Goal: Task Accomplishment & Management: Manage account settings

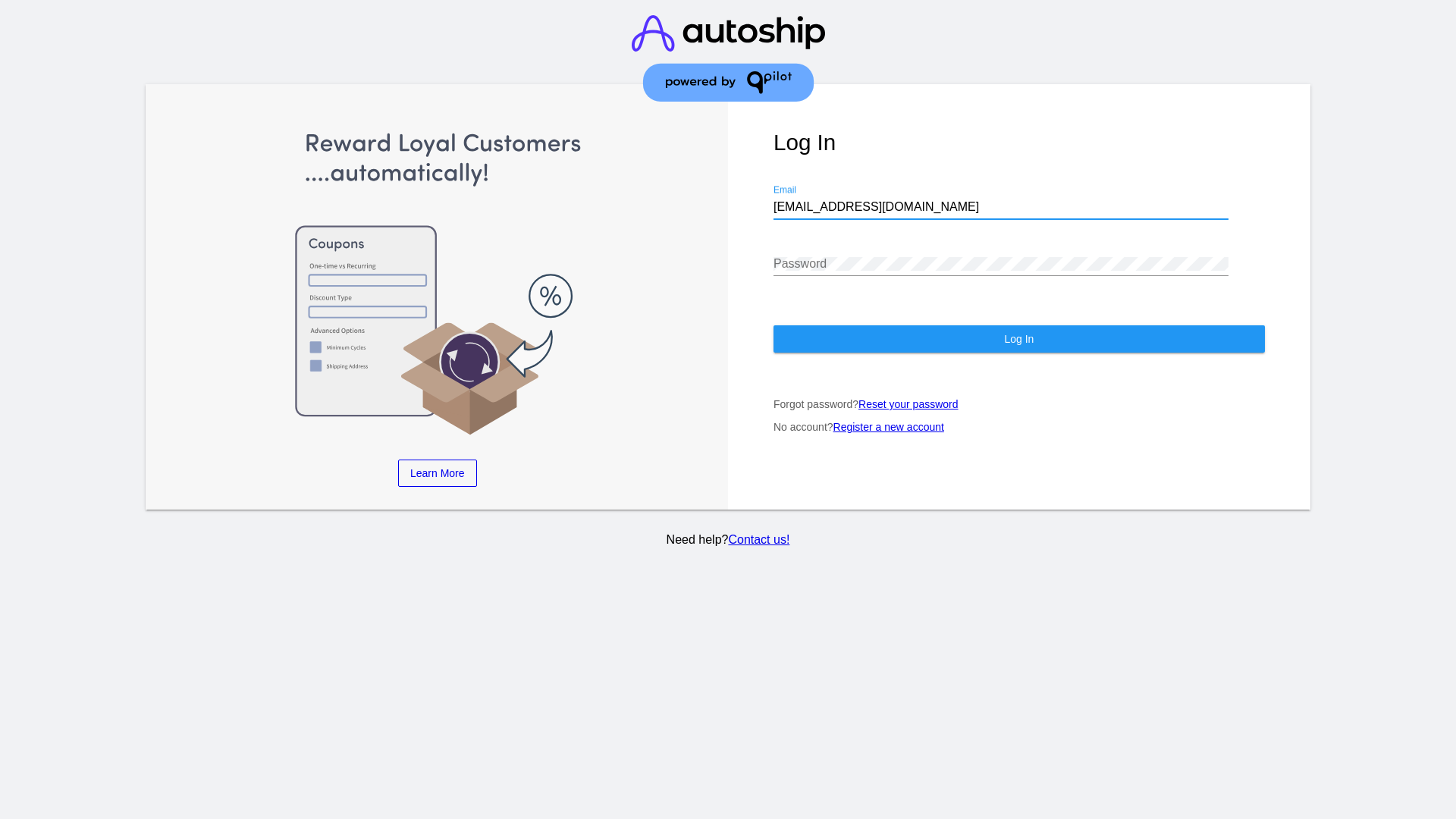
type input "[EMAIL_ADDRESS][DOMAIN_NAME]"
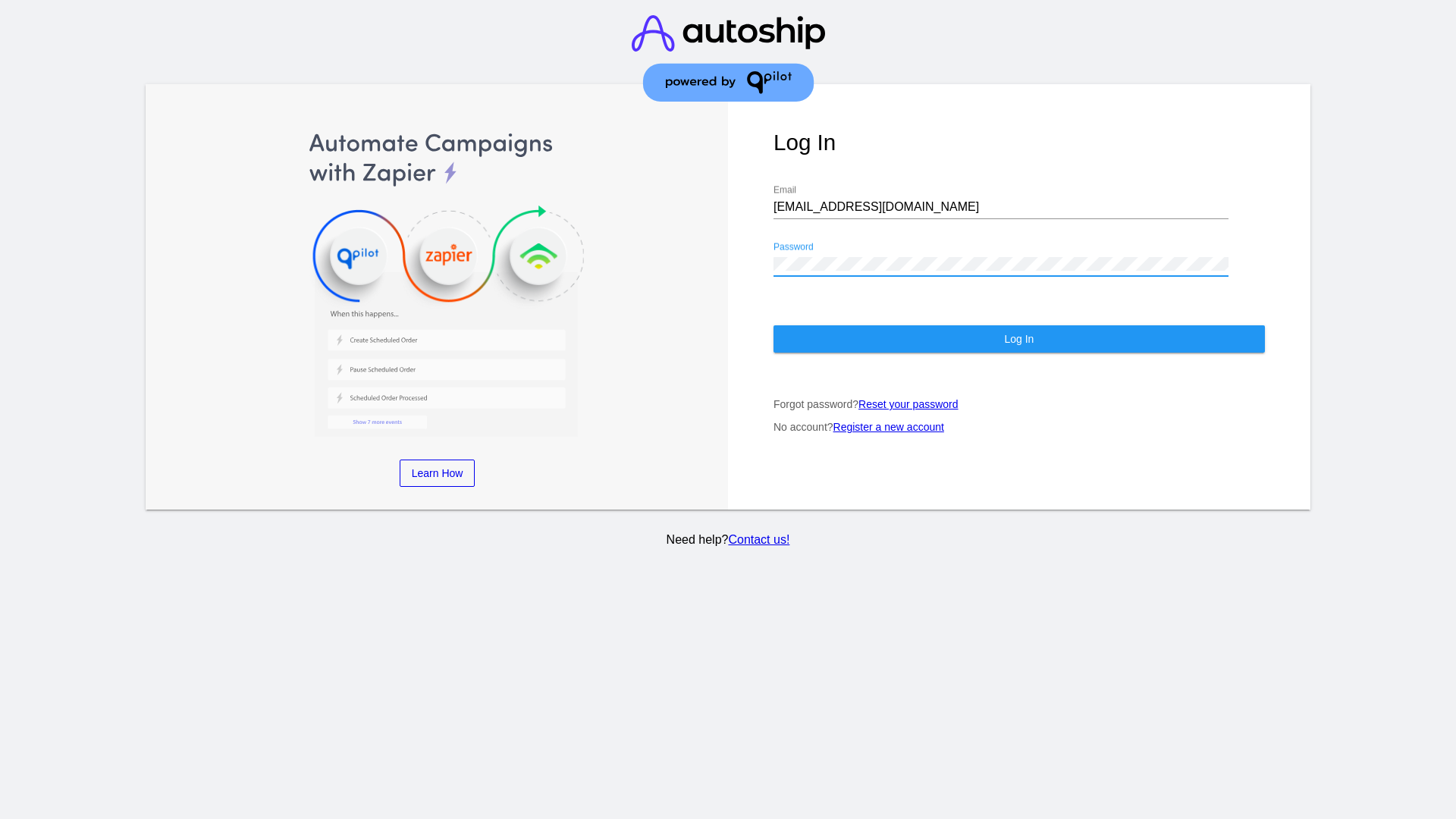
click at [1018, 339] on span "Log In" at bounding box center [1019, 339] width 30 height 12
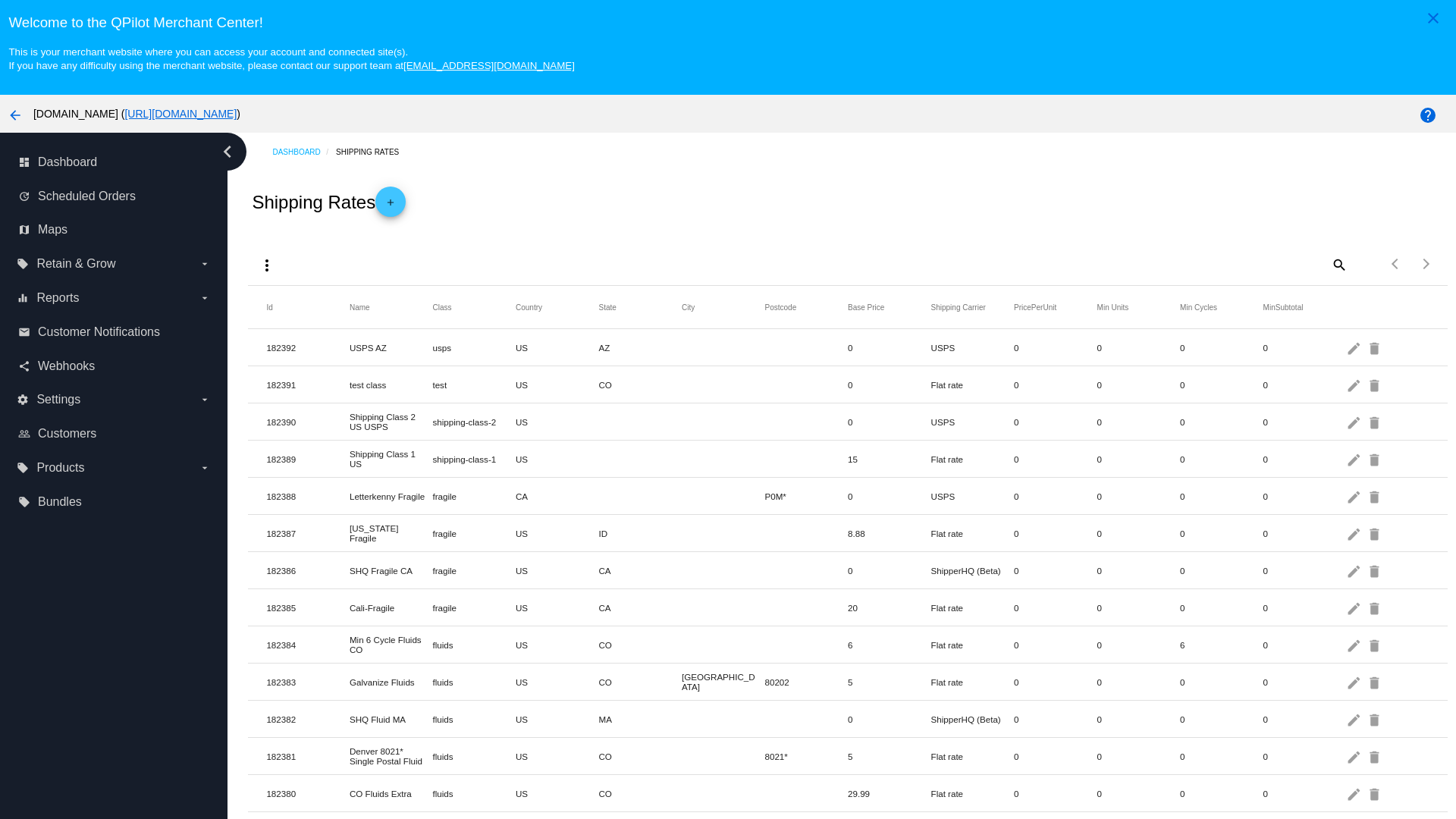
click at [396, 202] on mat-icon "add" at bounding box center [390, 206] width 18 height 18
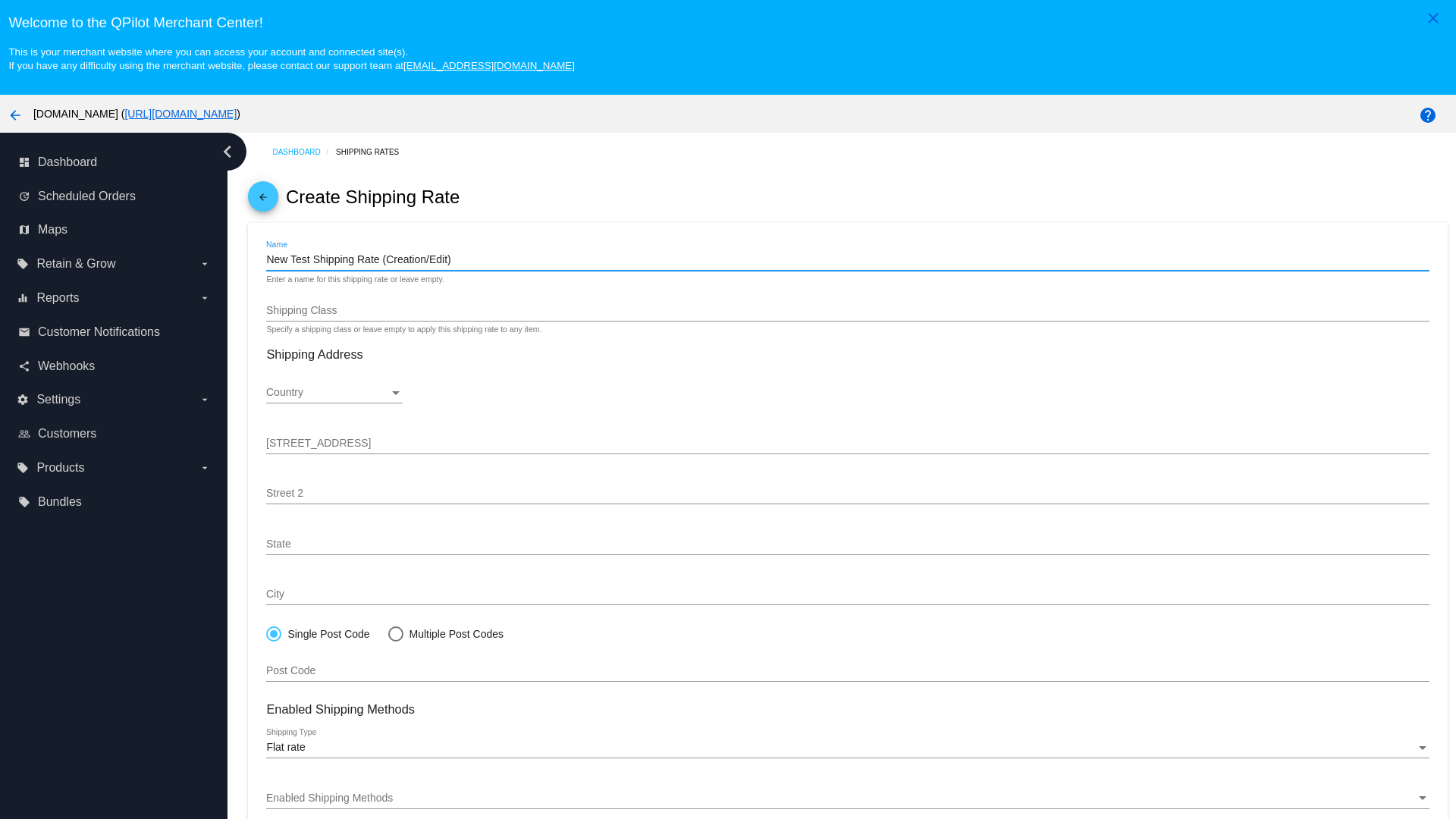
type input "New Test Shipping Rate (Creation/Edit)"
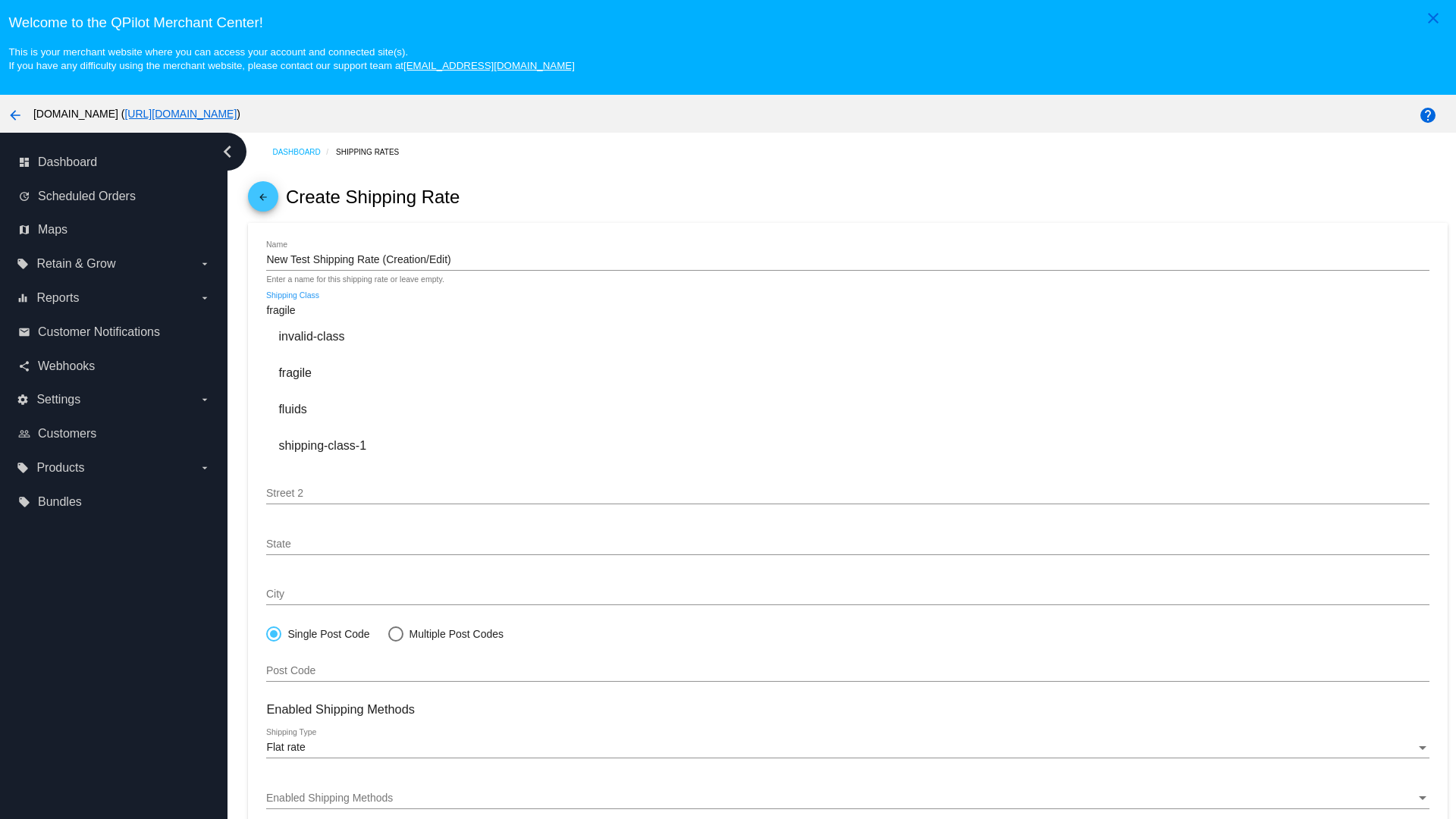
type input "fragile"
click at [848, 373] on div "fragile" at bounding box center [848, 374] width 1163 height 37
click at [334, 393] on div "Country" at bounding box center [328, 393] width 123 height 12
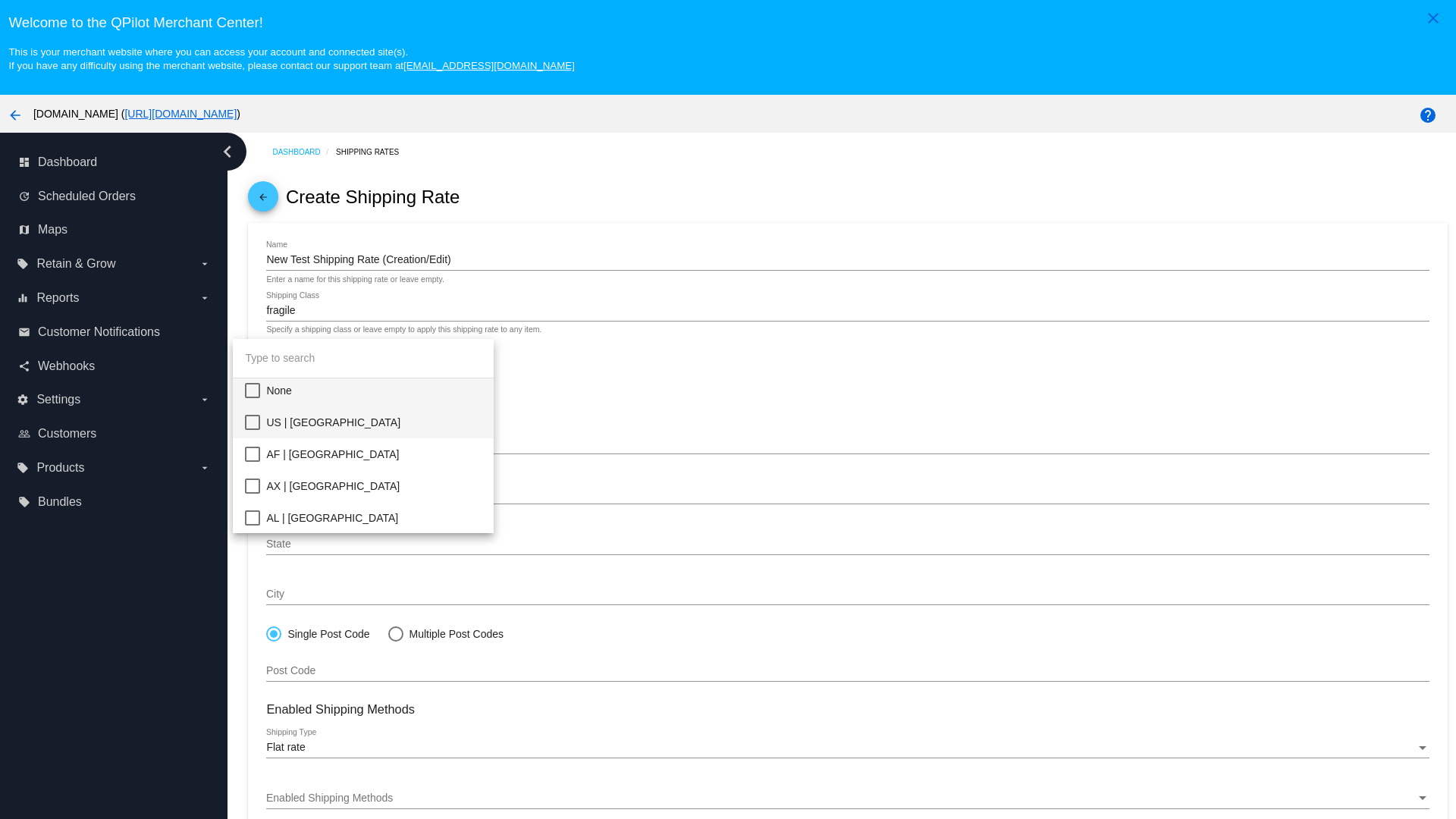
click at [374, 423] on span "US | USA" at bounding box center [375, 423] width 216 height 32
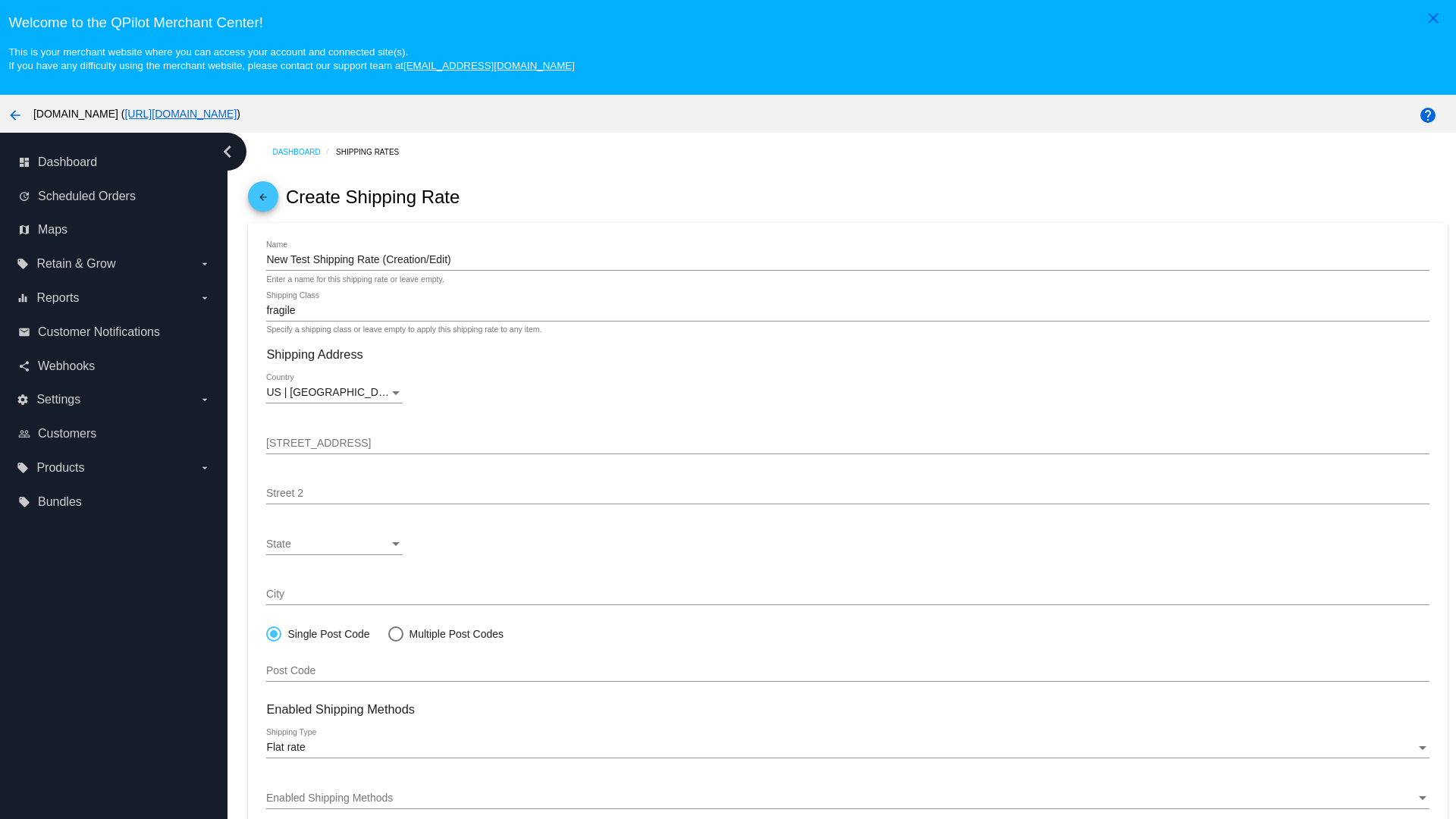
click at [334, 544] on div "State" at bounding box center [328, 545] width 123 height 12
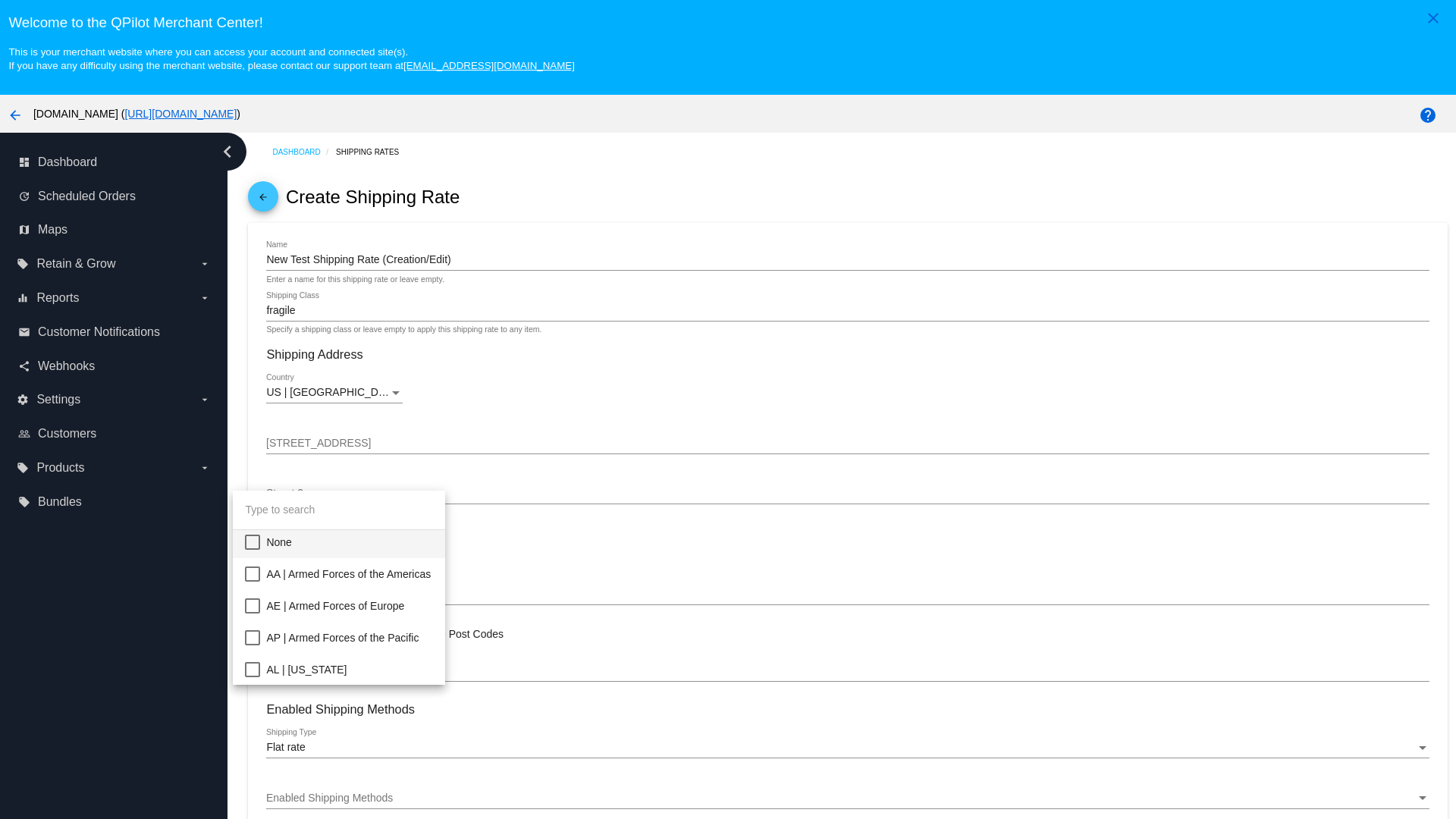
click at [374, 813] on span "CA | California" at bounding box center [350, 829] width 167 height 32
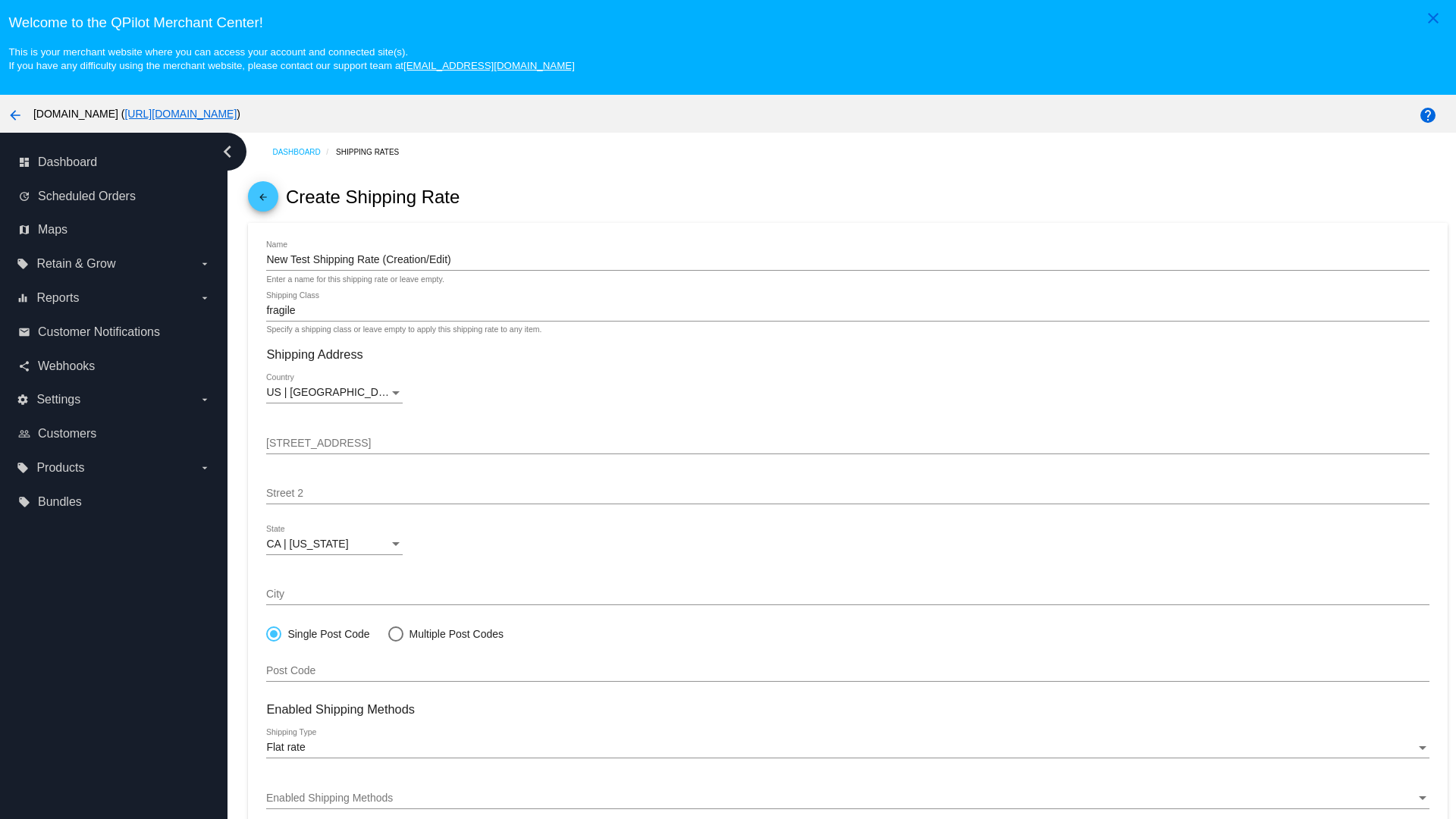
click at [848, 798] on div "Enabled Shipping Methods" at bounding box center [841, 799] width 1149 height 12
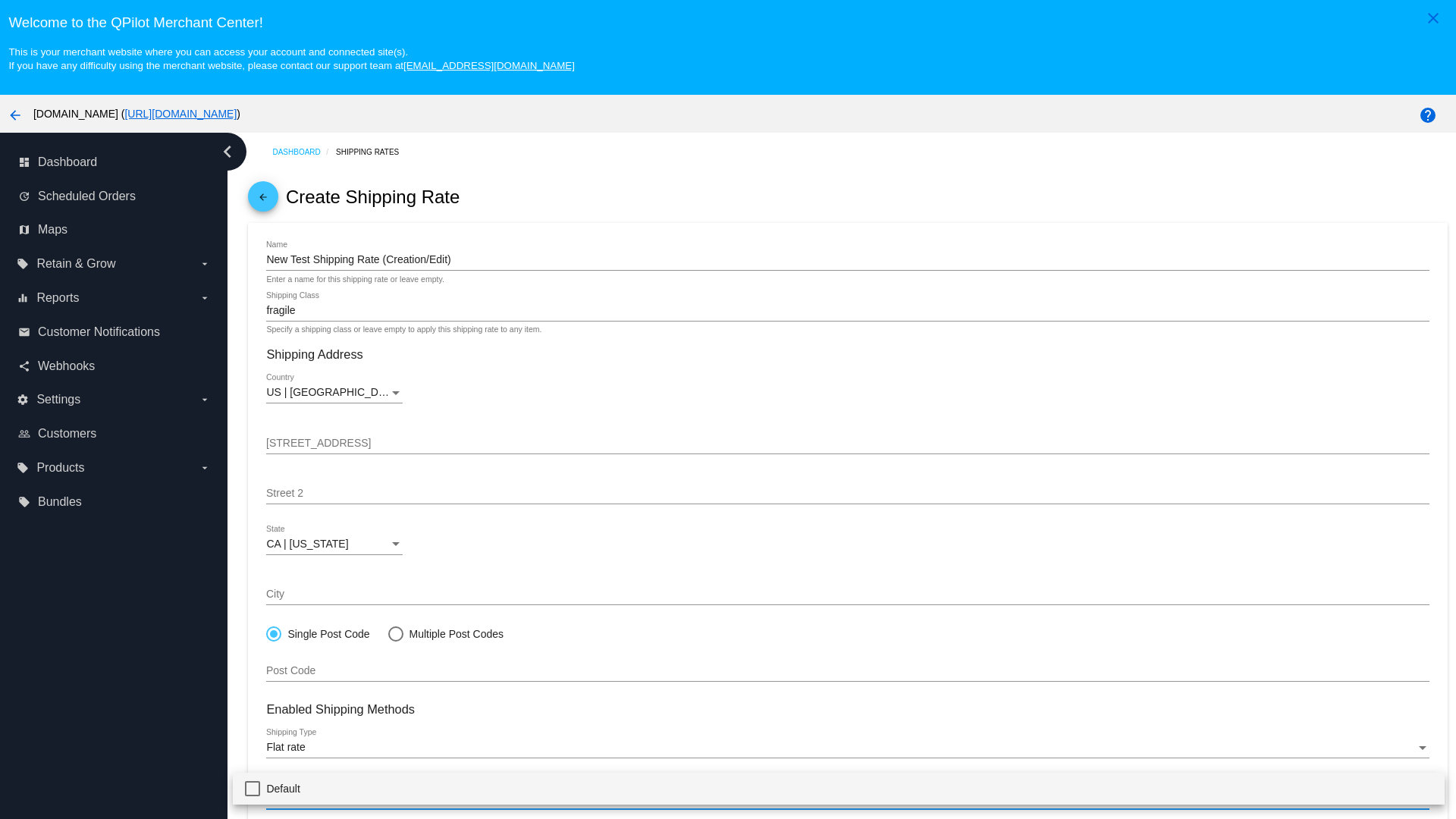
click at [839, 788] on span "Default" at bounding box center [849, 788] width 1166 height 32
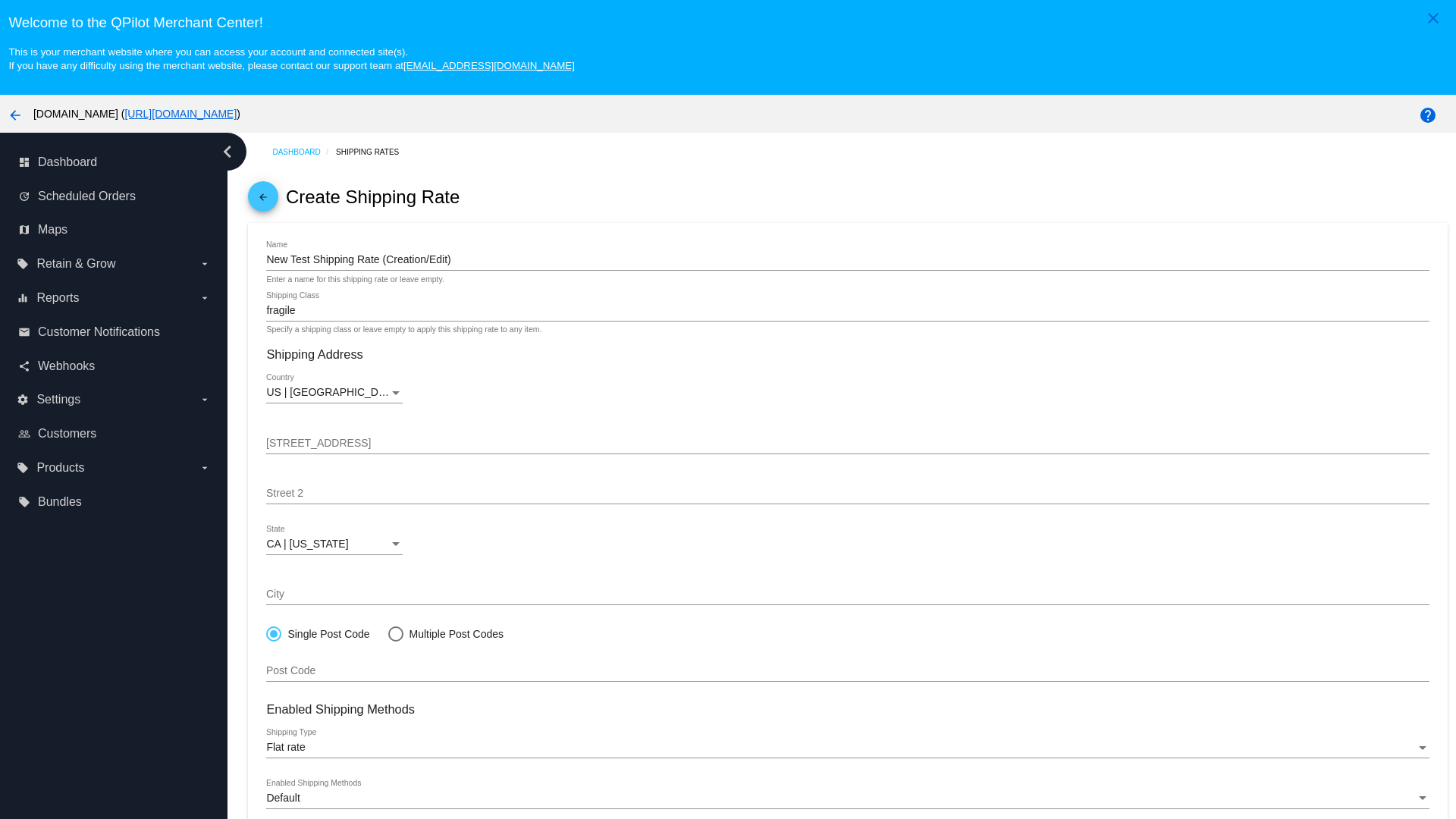
scroll to position [95, 0]
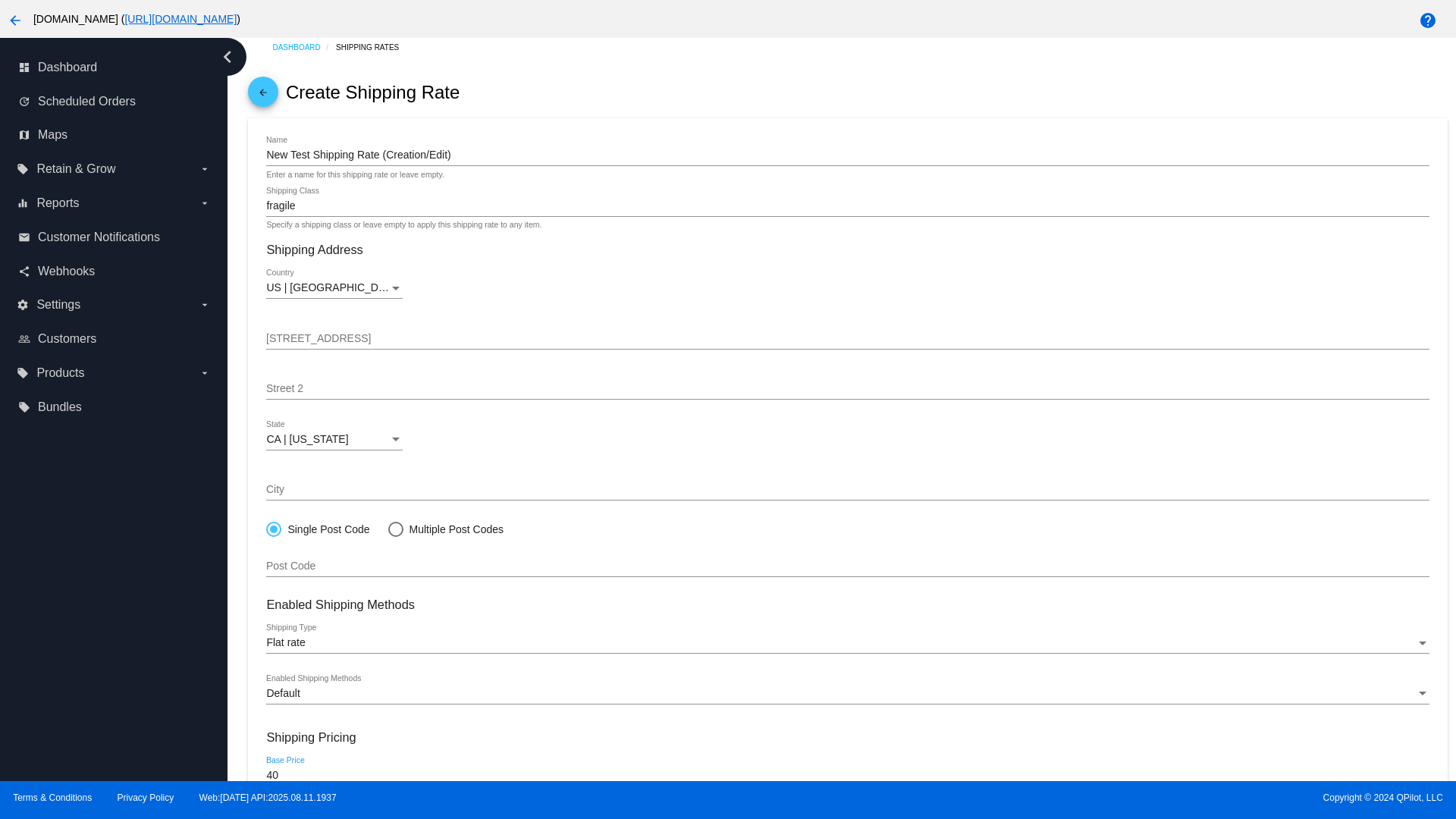
type input "40"
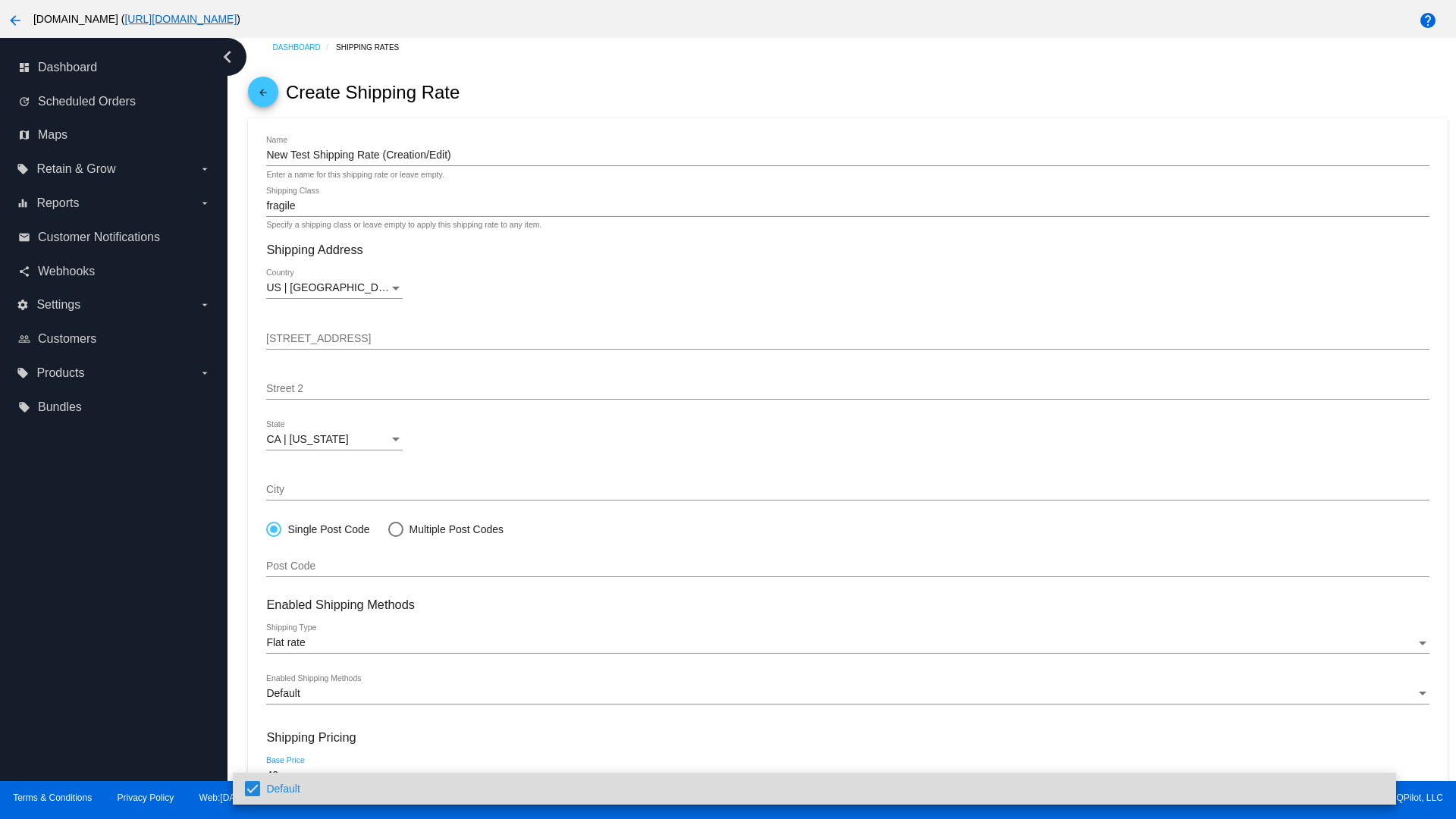
scroll to position [162, 0]
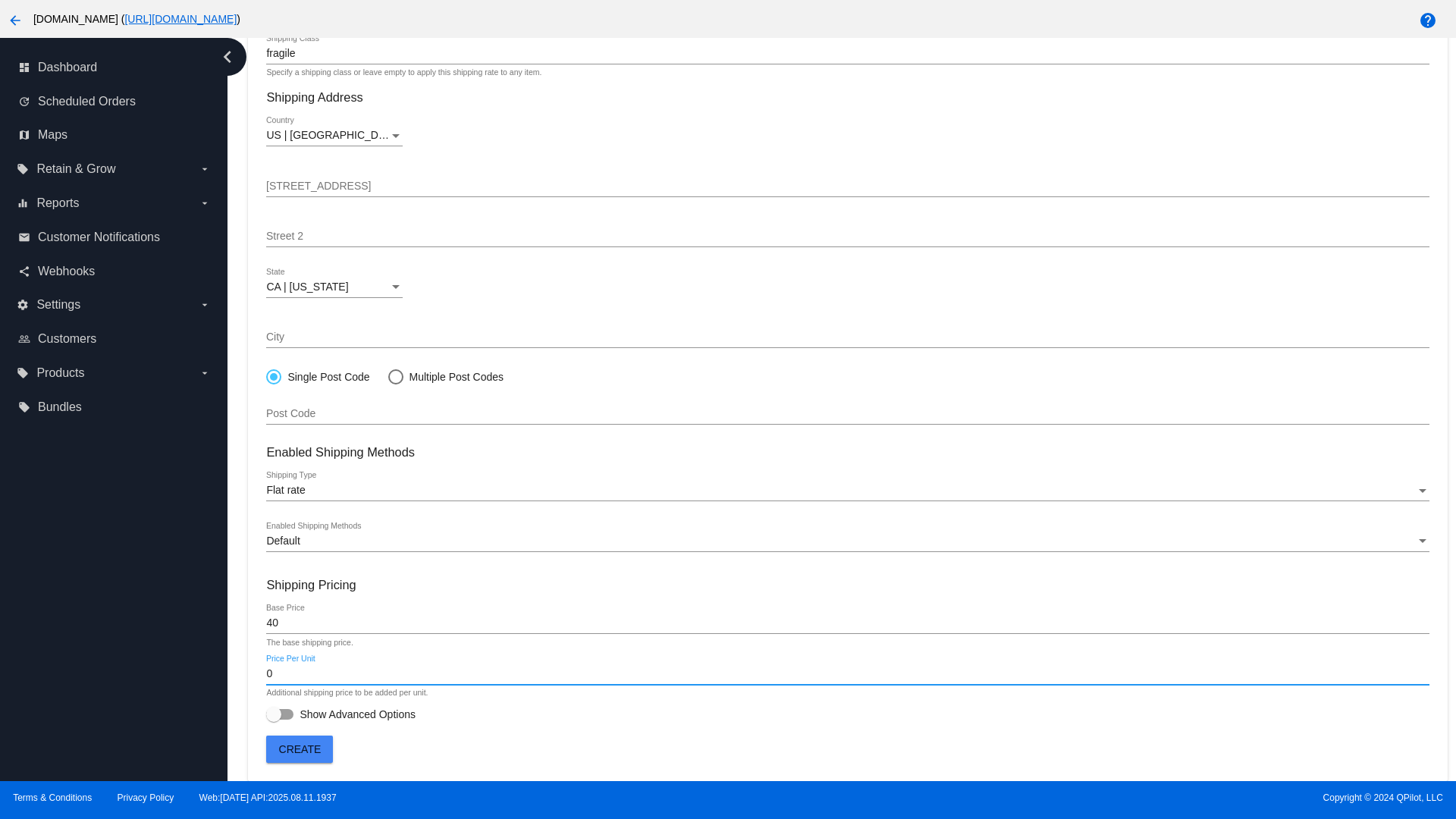
type input "0"
click at [340, 715] on span "Show Advanced Options" at bounding box center [358, 714] width 116 height 15
click at [274, 720] on input "Show Advanced Options" at bounding box center [273, 720] width 1 height 1
checkbox input "true"
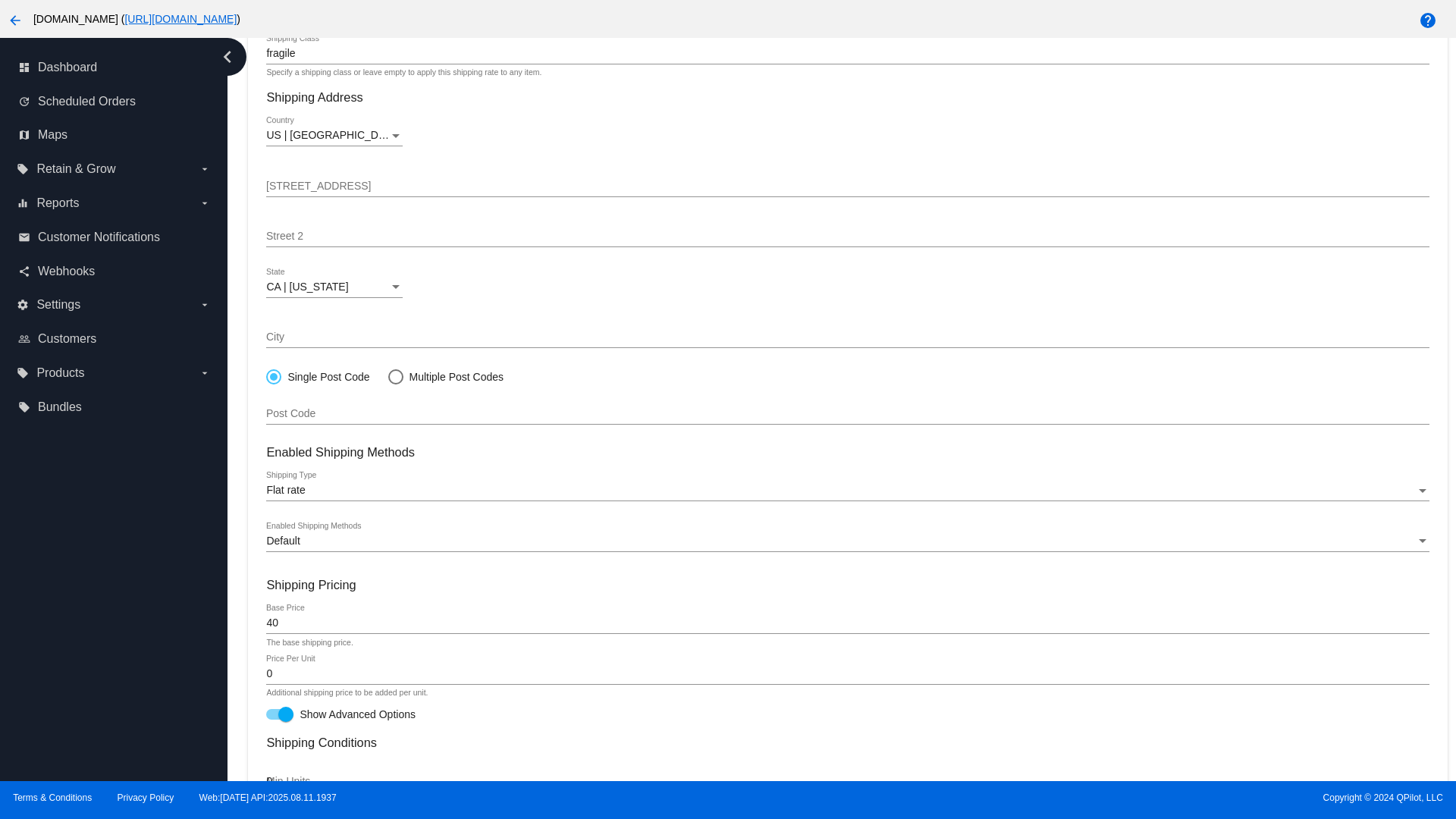
scroll to position [528, 0]
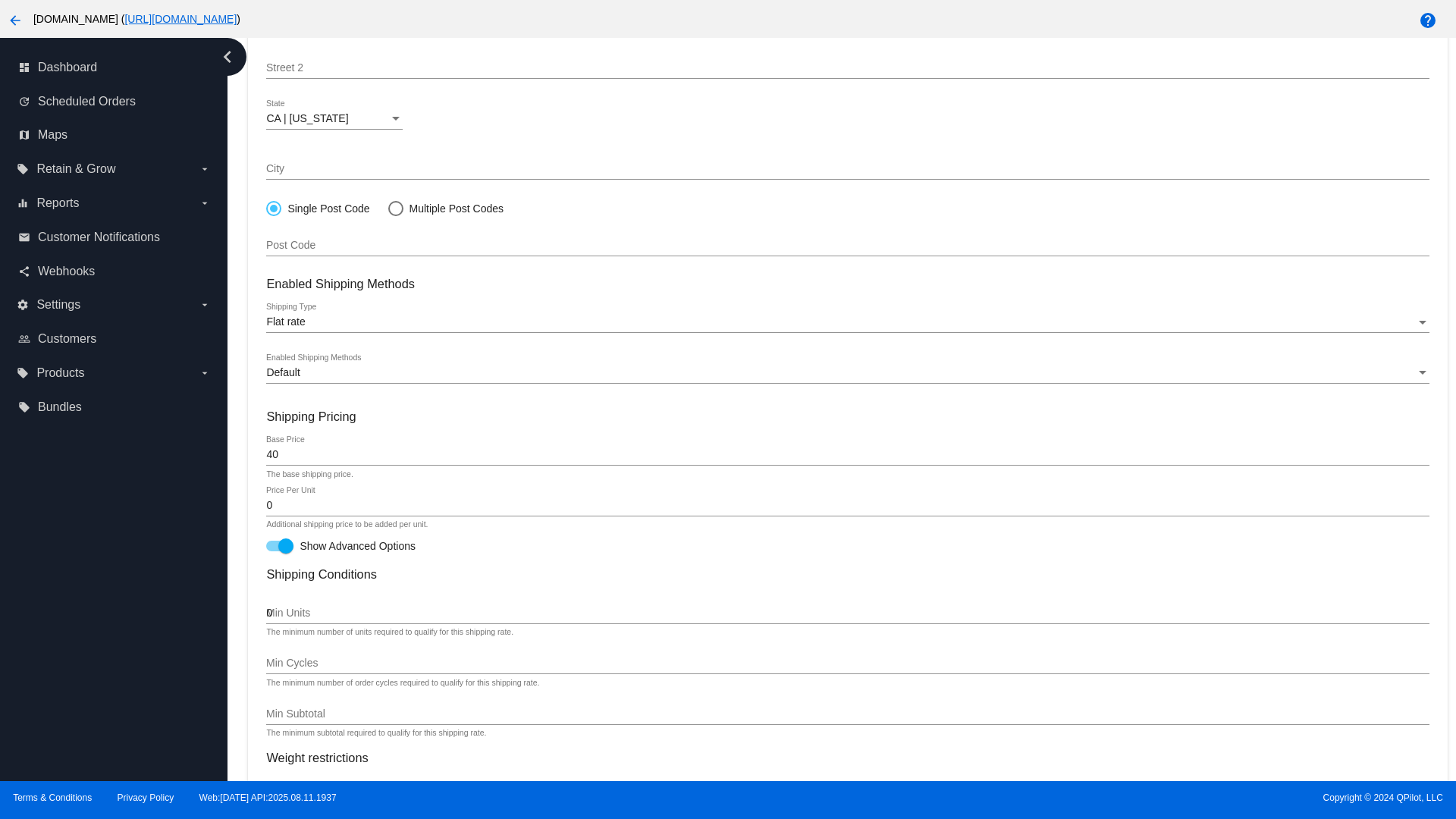
type input "0"
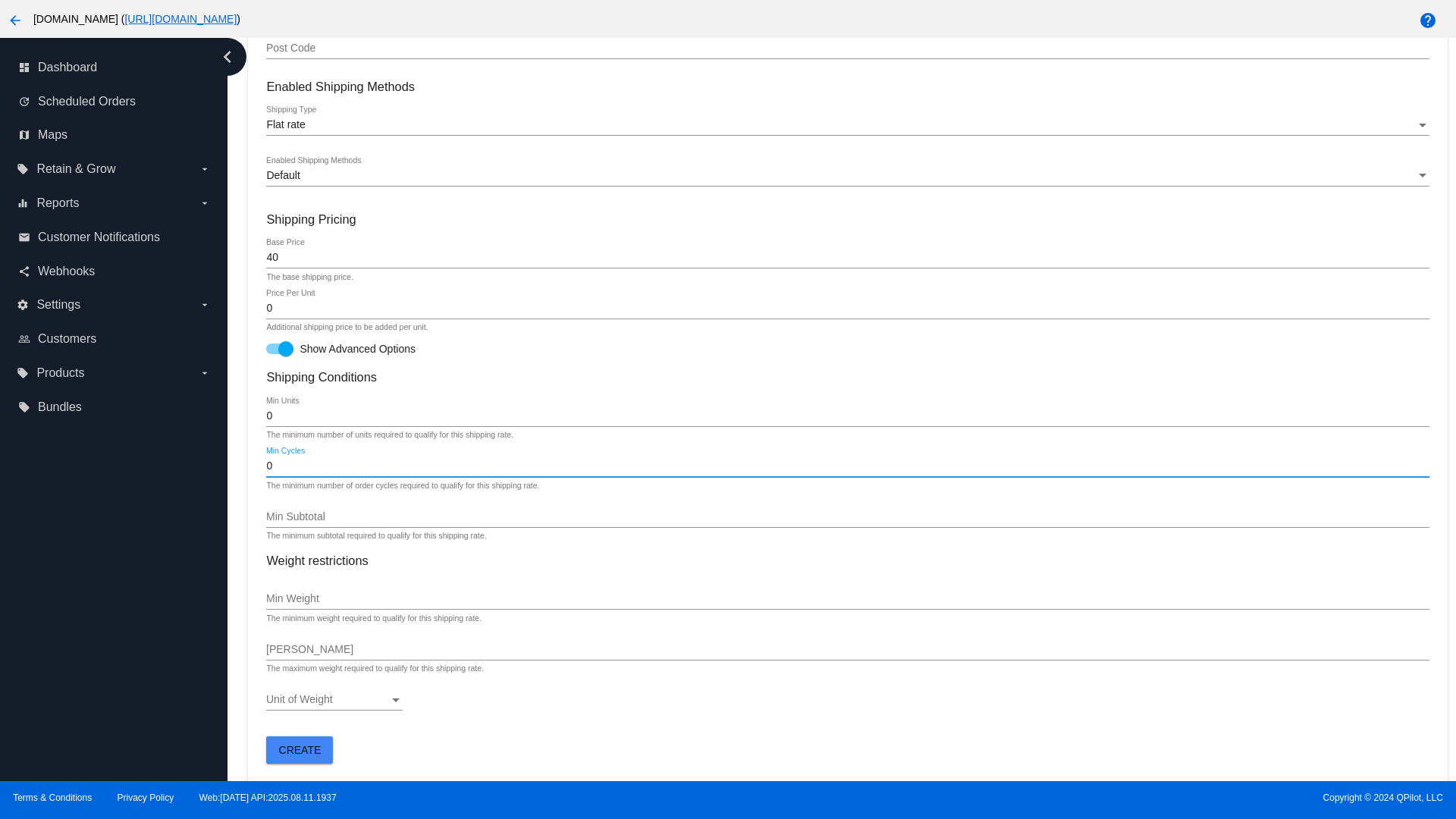
type input "0"
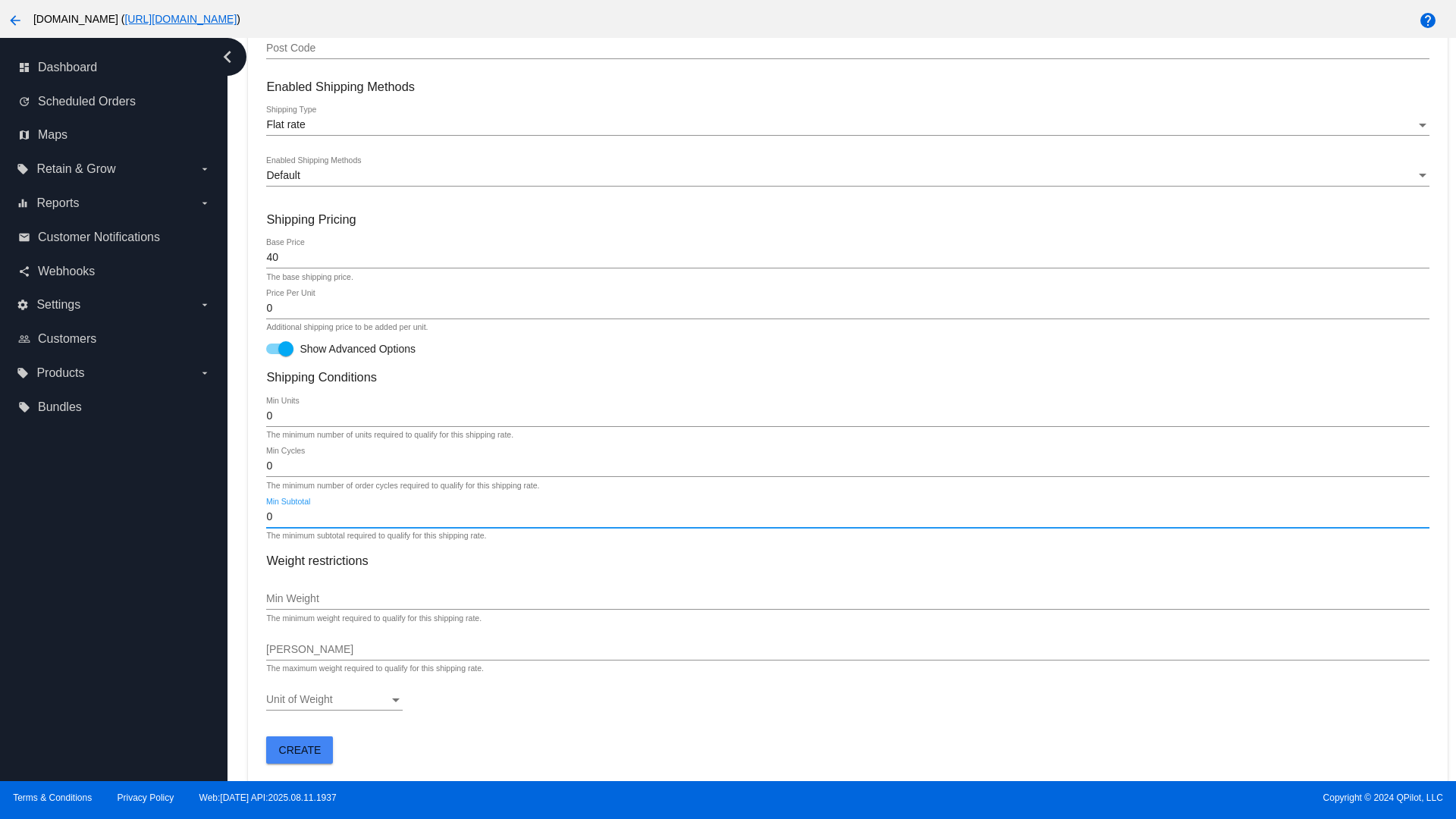
type input "0"
click at [300, 749] on span "Create" at bounding box center [300, 750] width 42 height 12
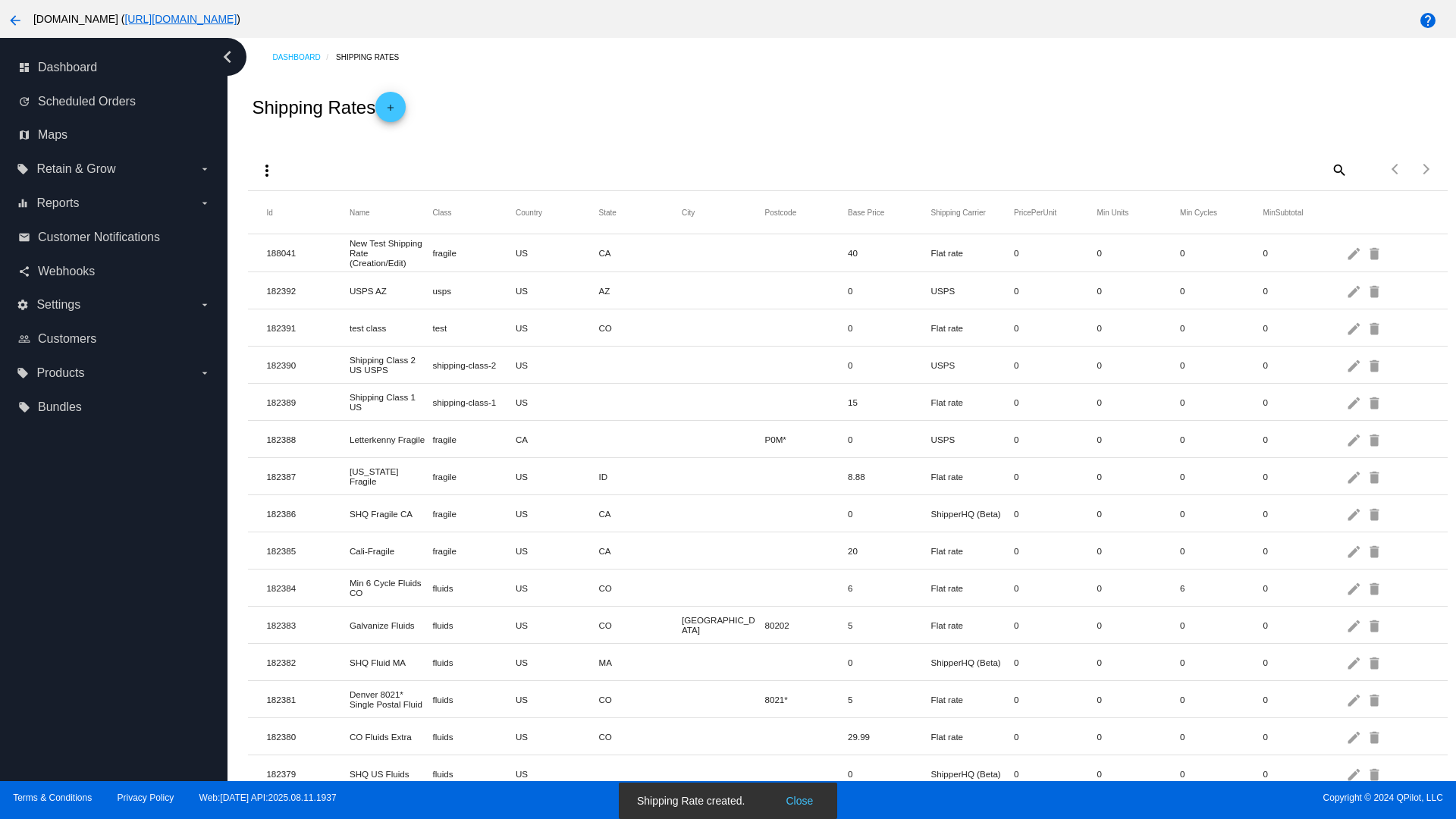
click at [1355, 253] on mat-icon "edit" at bounding box center [1355, 253] width 18 height 24
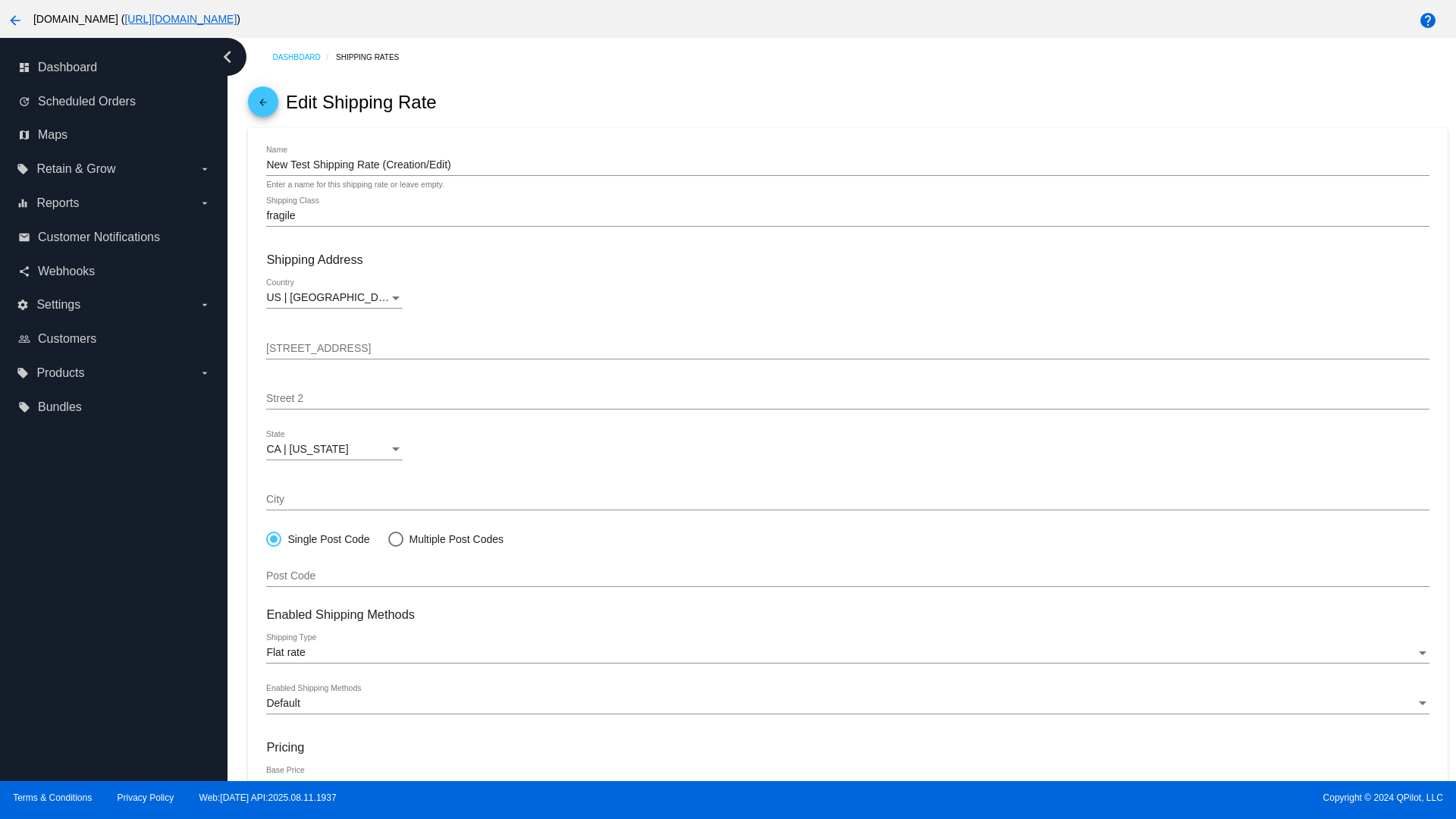
click at [396, 538] on div at bounding box center [396, 538] width 0 height 0
click at [389, 538] on input "Multiple Post Codes" at bounding box center [388, 538] width 1 height 1
radio input "true"
click at [318, 570] on span "Add Post Codes" at bounding box center [316, 571] width 76 height 12
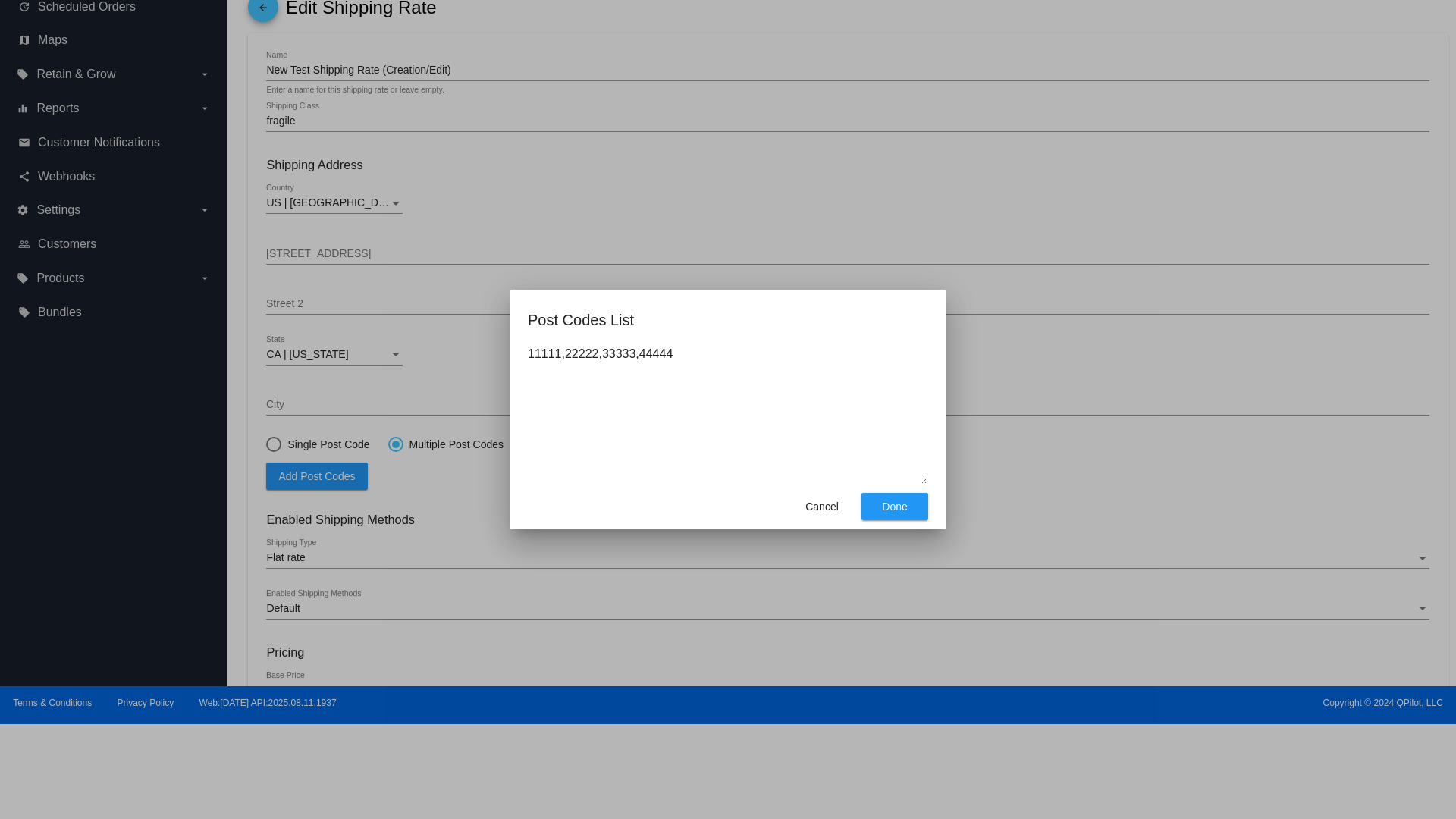
type textarea "11111,22222,33333,44444"
click at [896, 507] on span "Done" at bounding box center [895, 507] width 25 height 12
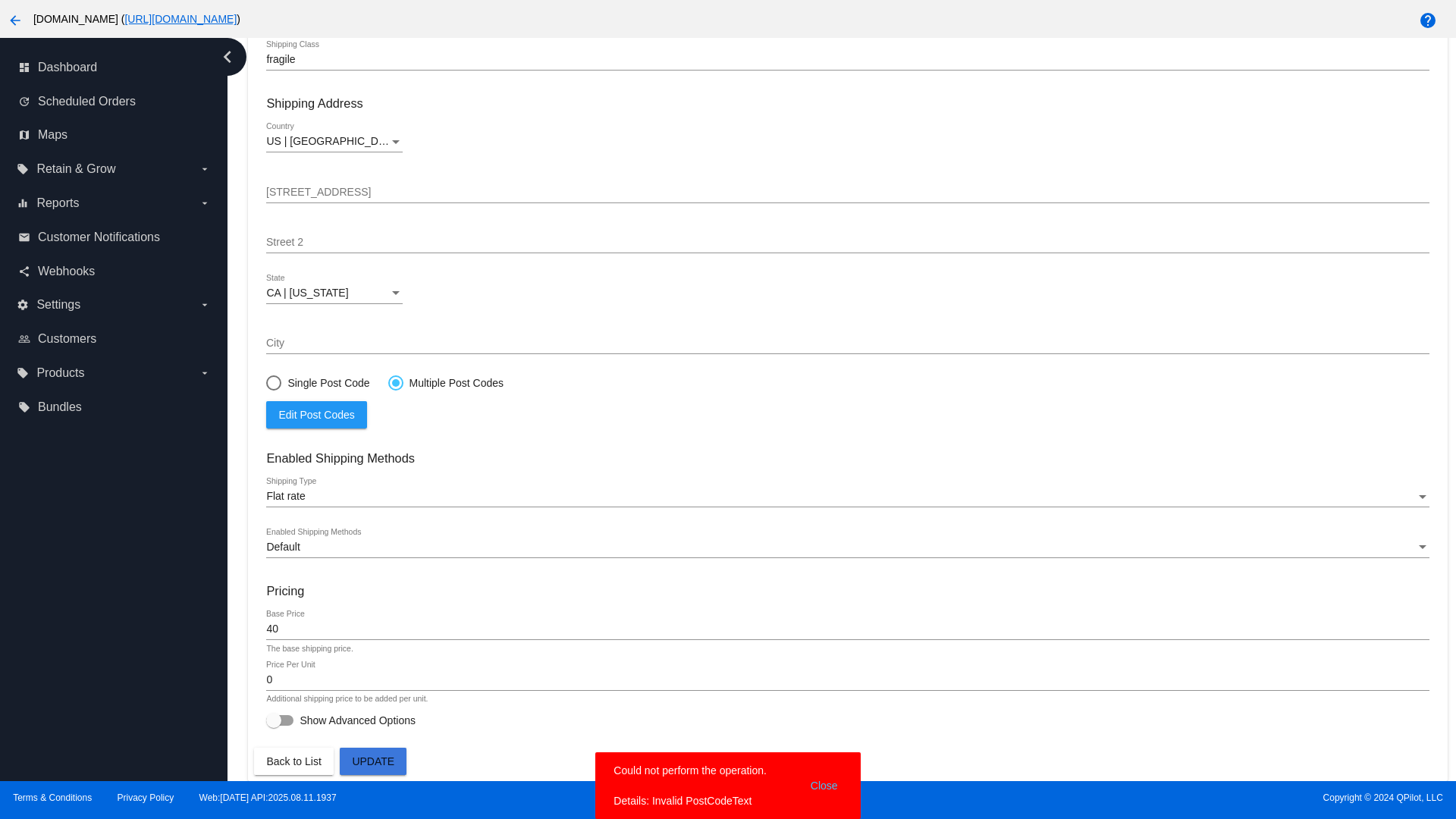
click at [396, 382] on div at bounding box center [396, 382] width 8 height 8
click at [389, 382] on input "Multiple Post Codes" at bounding box center [388, 382] width 1 height 1
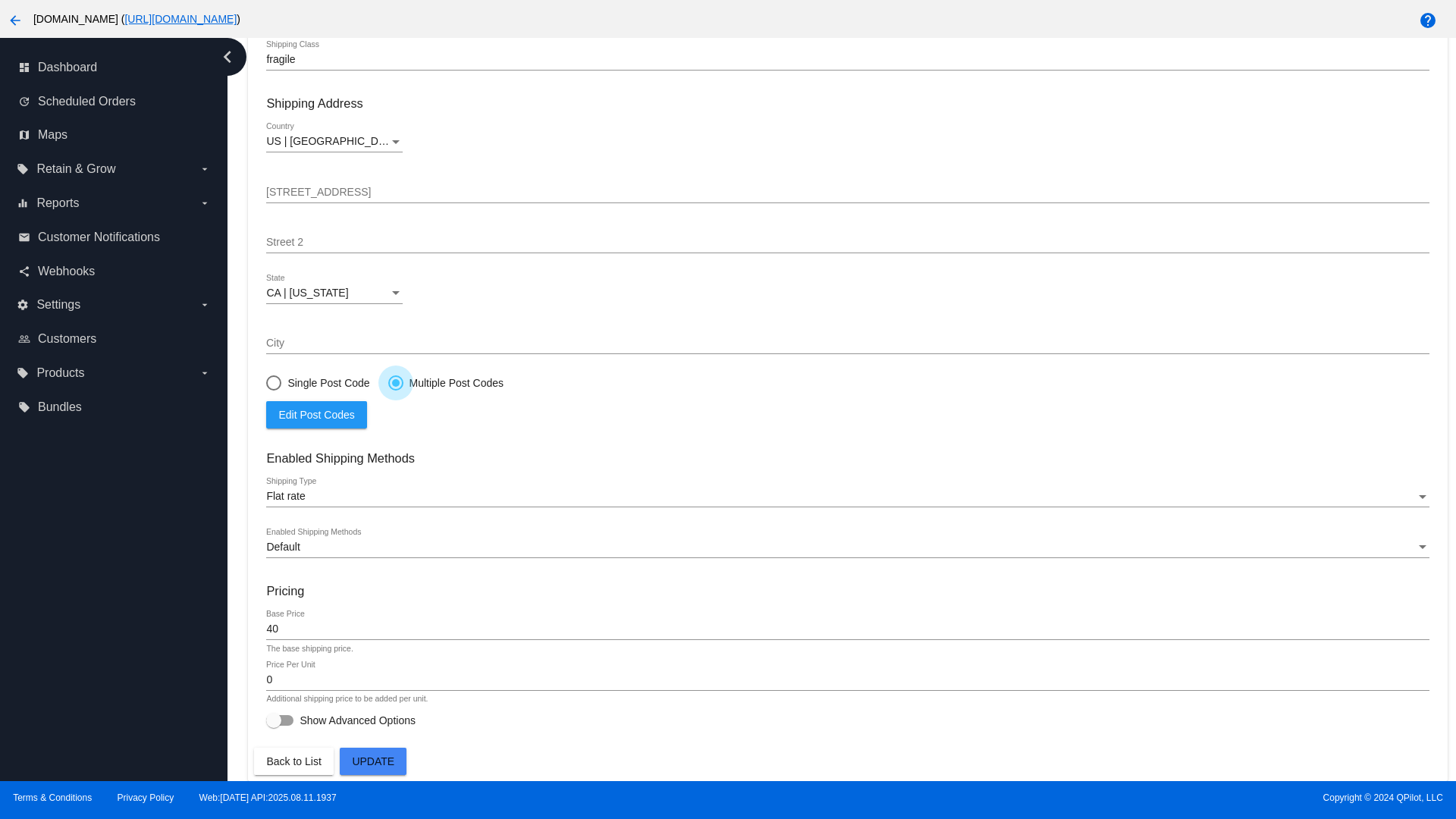
click at [317, 414] on span "Edit Post Codes" at bounding box center [316, 415] width 75 height 12
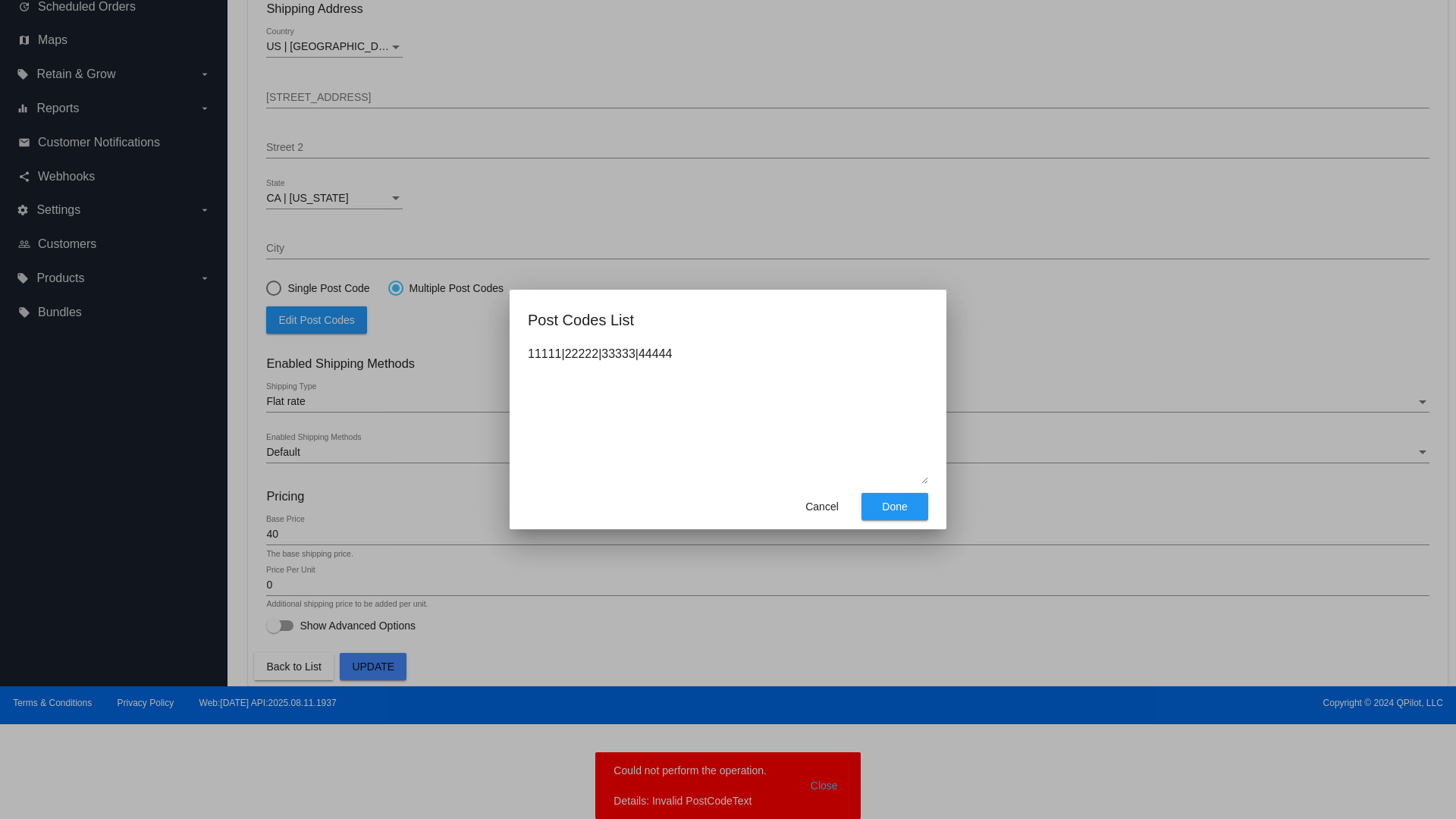
type textarea "11111|22222|33333|44444"
click at [896, 507] on span "Done" at bounding box center [895, 507] width 25 height 12
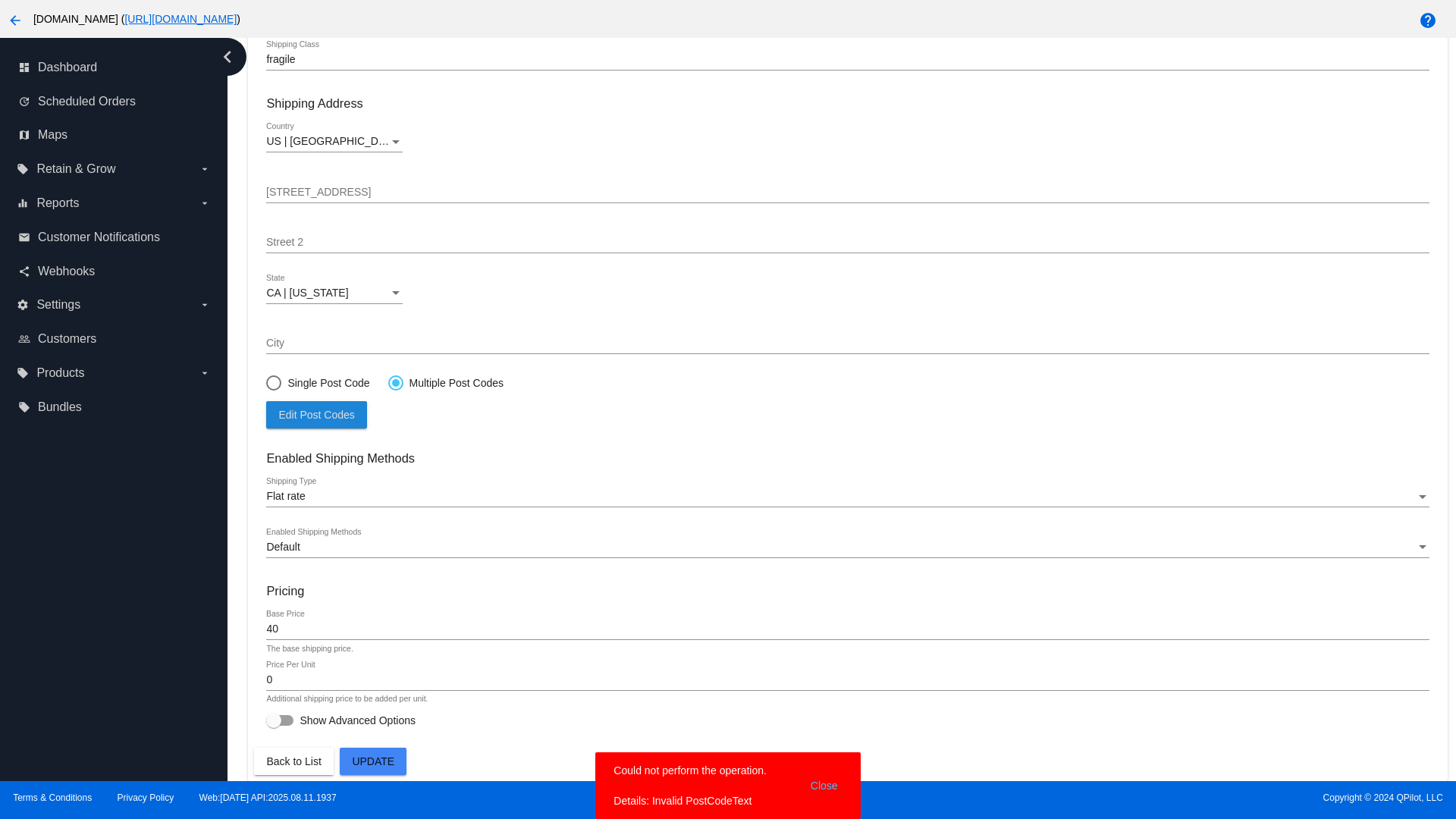
click at [373, 761] on span "Update" at bounding box center [373, 761] width 42 height 12
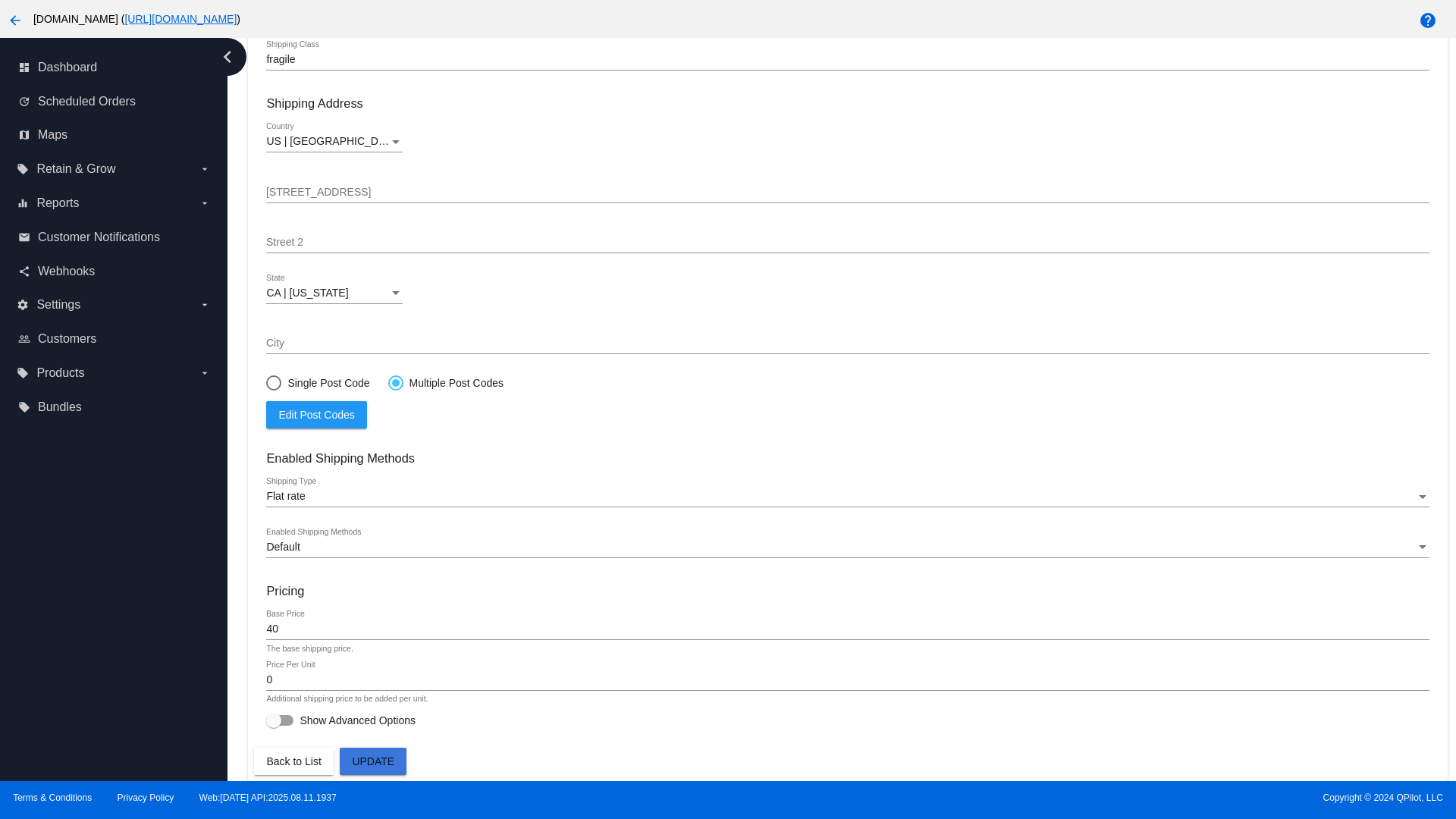
click at [396, 382] on div at bounding box center [396, 382] width 8 height 8
click at [389, 382] on input "Multiple Post Codes" at bounding box center [388, 382] width 1 height 1
click at [317, 414] on span "Edit Post Codes" at bounding box center [316, 415] width 75 height 12
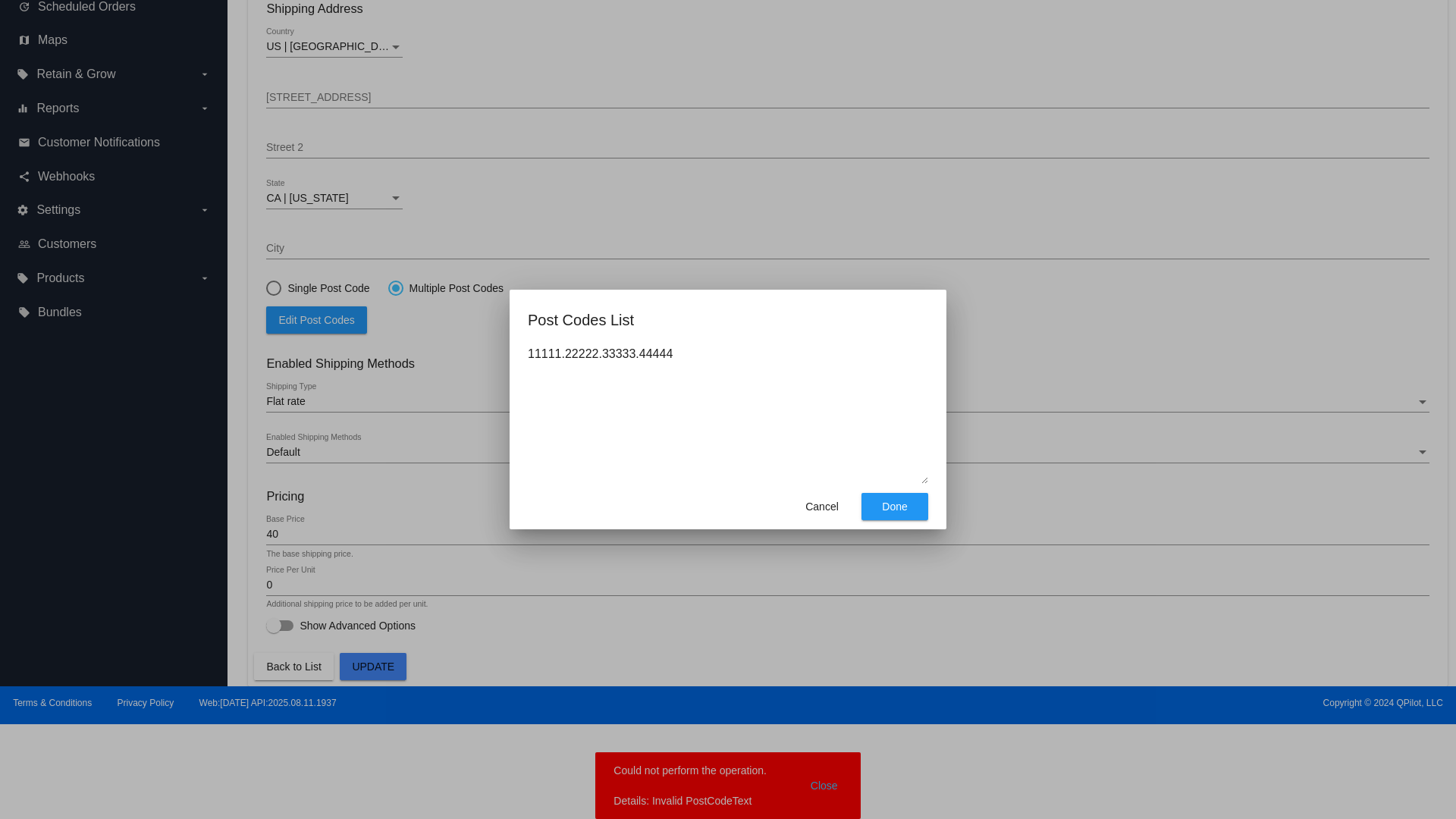
type textarea "11111.22222.33333.44444"
click at [896, 507] on span "Done" at bounding box center [895, 507] width 25 height 12
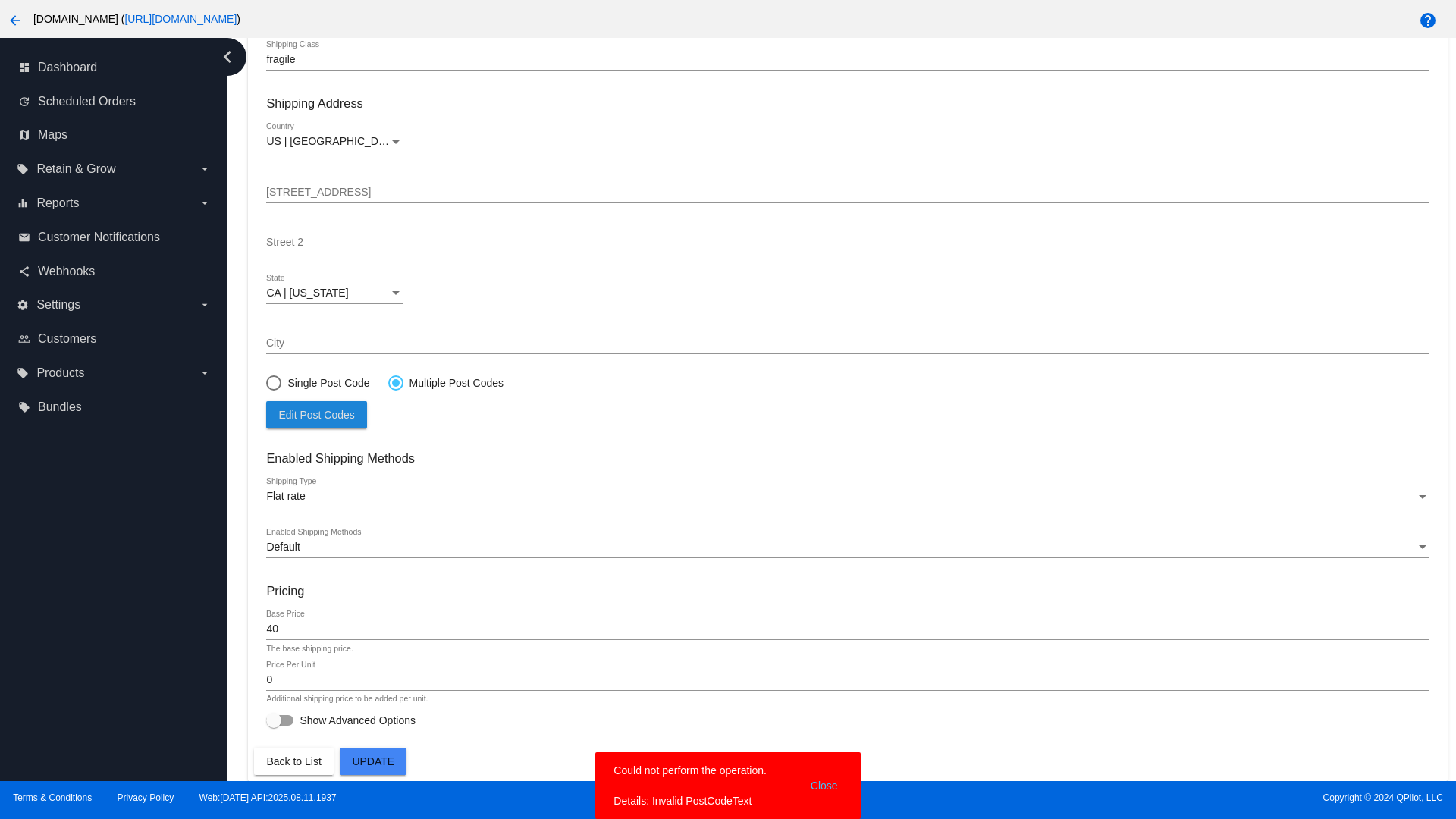
click at [373, 761] on span "Update" at bounding box center [373, 761] width 42 height 12
